Goal: Download file/media

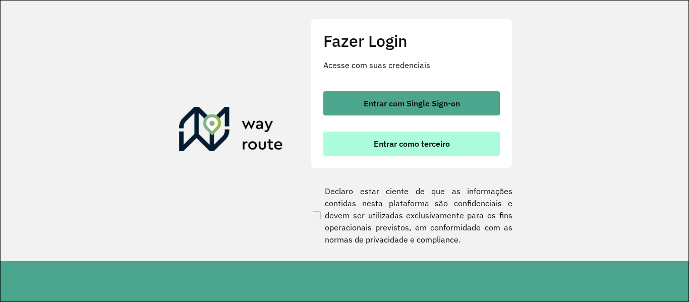
click at [394, 133] on button "Entrar como terceiro" at bounding box center [411, 144] width 177 height 24
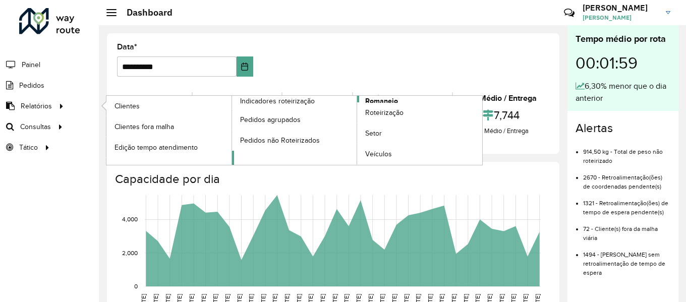
click at [380, 98] on span "Romaneio" at bounding box center [381, 101] width 33 height 11
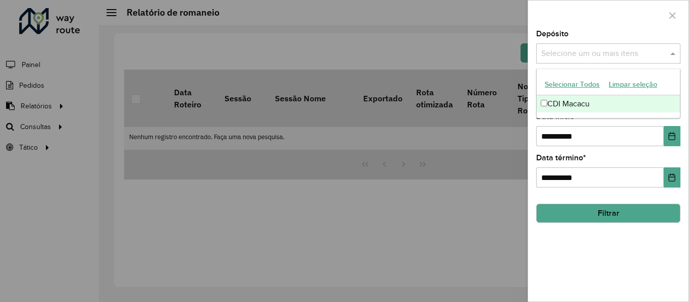
click at [566, 58] on input "text" at bounding box center [603, 54] width 129 height 12
click at [600, 211] on button "Filtrar" at bounding box center [608, 213] width 144 height 19
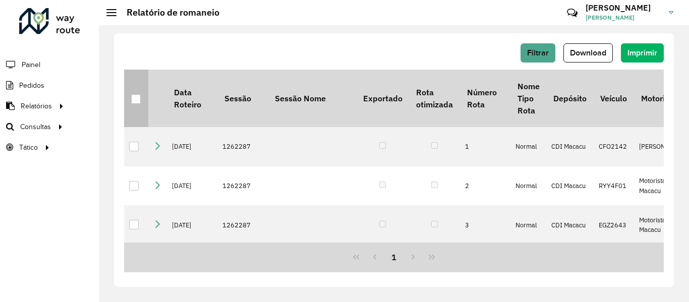
click at [141, 105] on th at bounding box center [136, 99] width 24 height 58
click at [133, 98] on div at bounding box center [136, 99] width 10 height 10
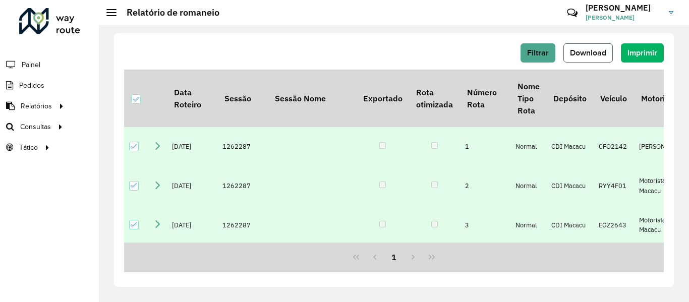
click at [585, 46] on button "Download" at bounding box center [588, 52] width 49 height 19
